Goal: Check status: Check status

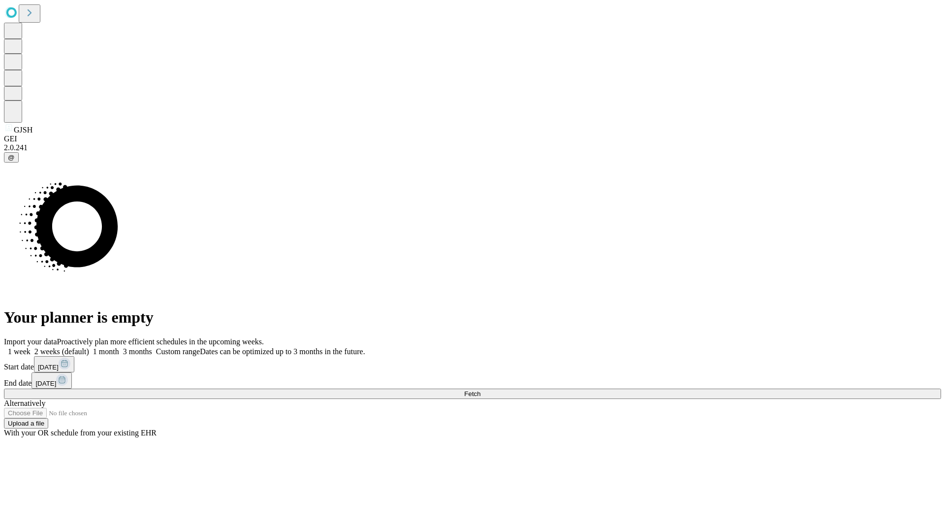
click at [480, 390] on span "Fetch" at bounding box center [472, 393] width 16 height 7
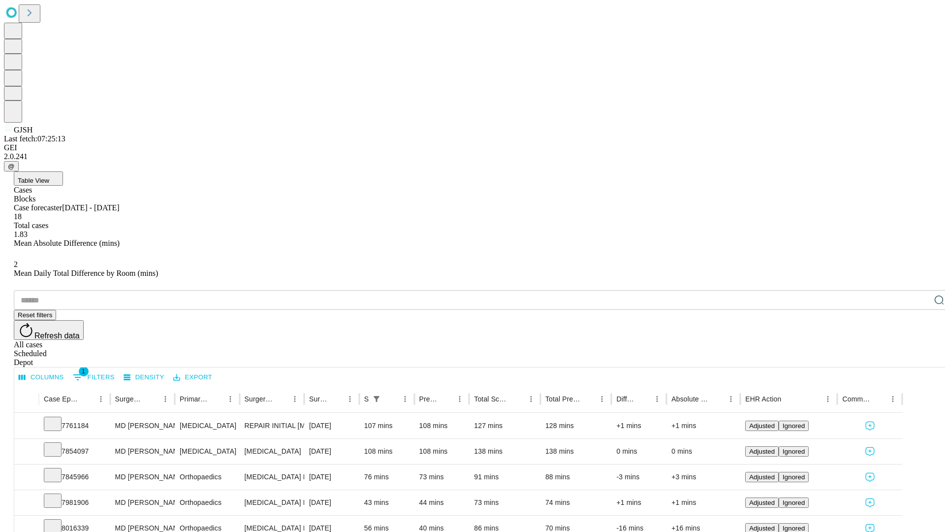
click at [881, 349] on div "Scheduled" at bounding box center [482, 353] width 937 height 9
